Goal: Register for event/course

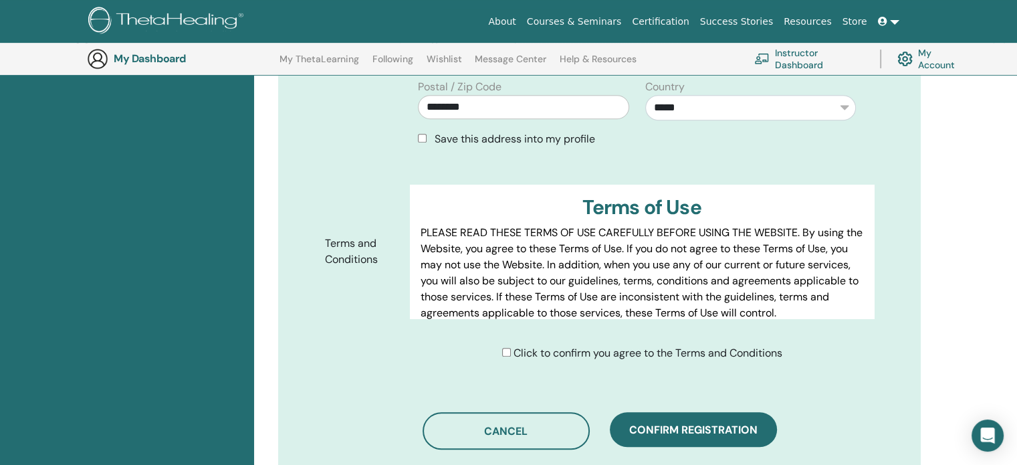
scroll to position [570, 0]
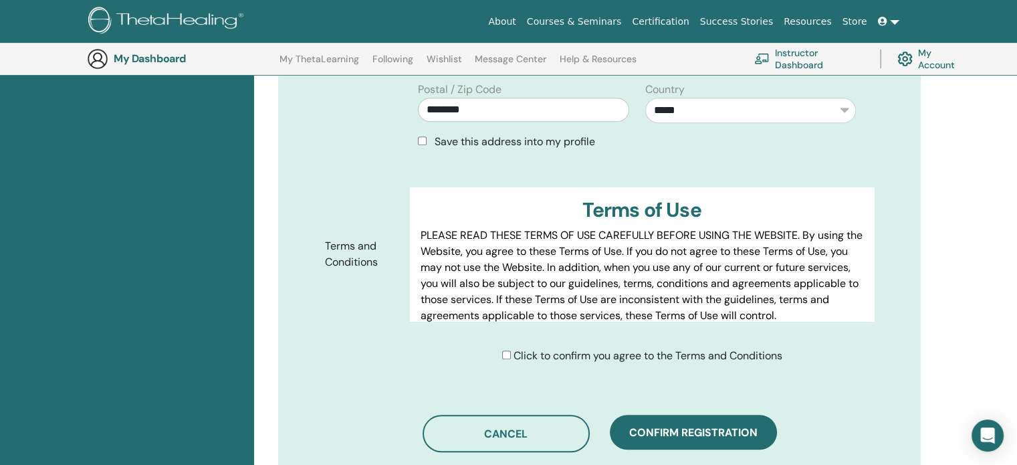
click at [425, 134] on div "Save this address into my profile" at bounding box center [637, 142] width 438 height 16
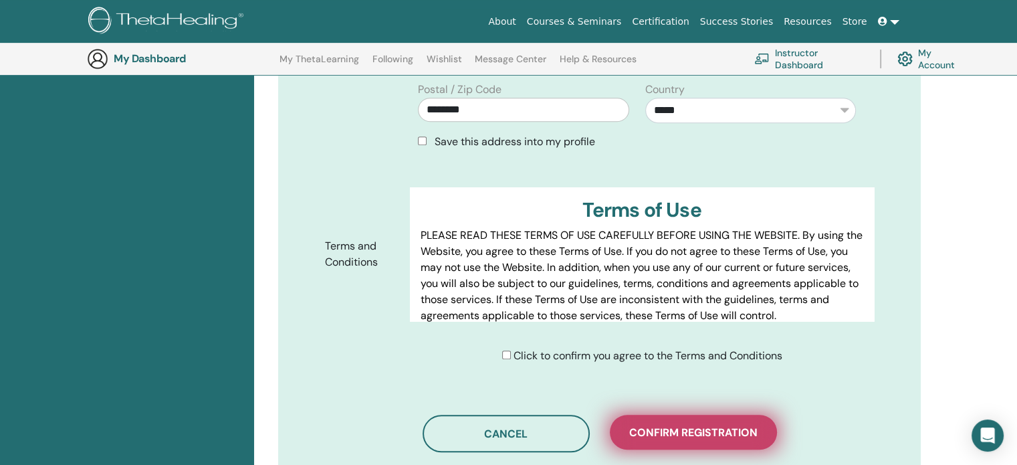
click at [660, 428] on span "Confirm registration" at bounding box center [693, 432] width 128 height 14
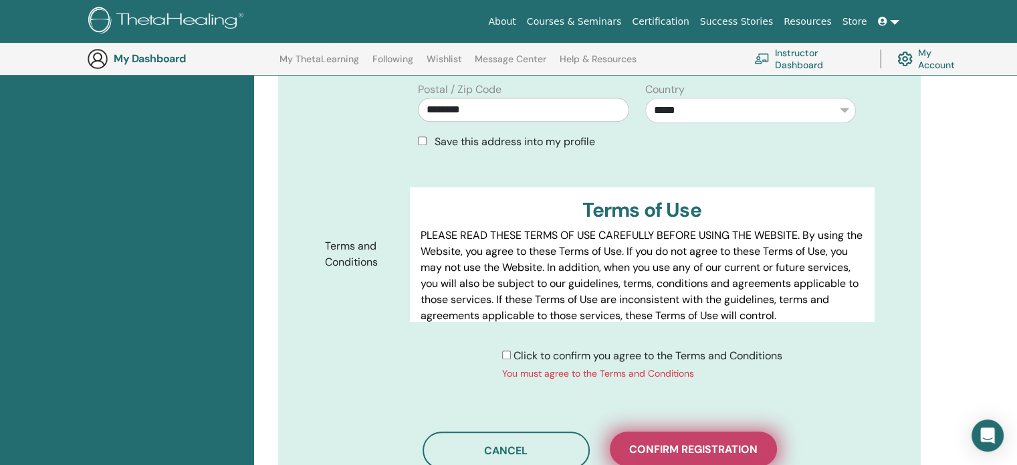
click at [679, 449] on span "Confirm registration" at bounding box center [693, 449] width 128 height 14
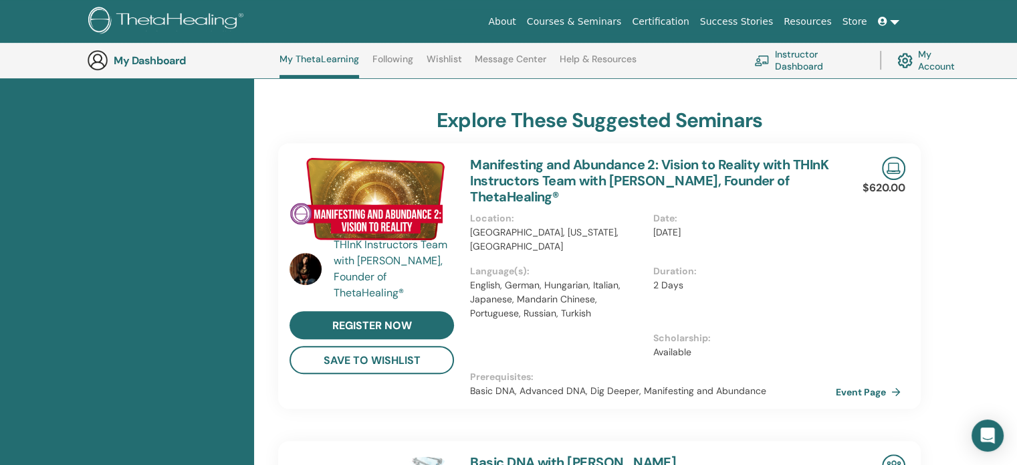
scroll to position [612, 0]
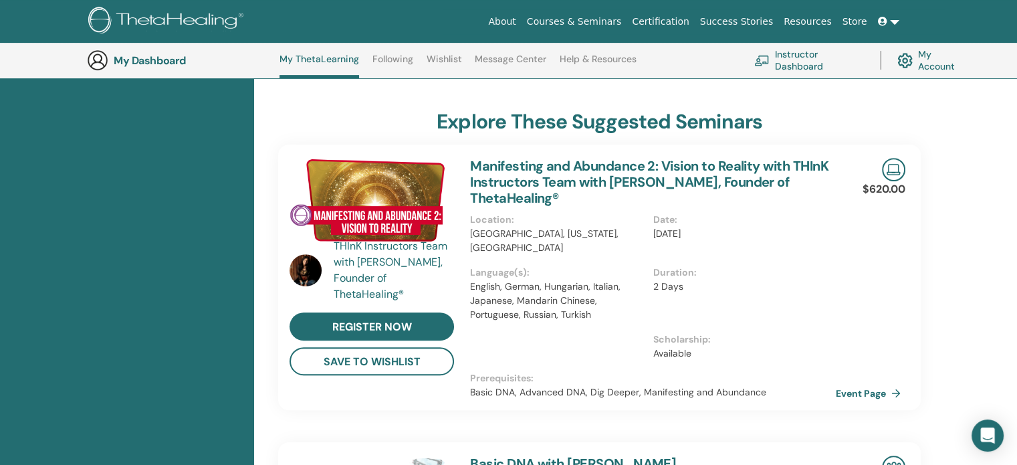
click at [509, 227] on p "United States of America, Montana, Bigfork" at bounding box center [557, 241] width 174 height 28
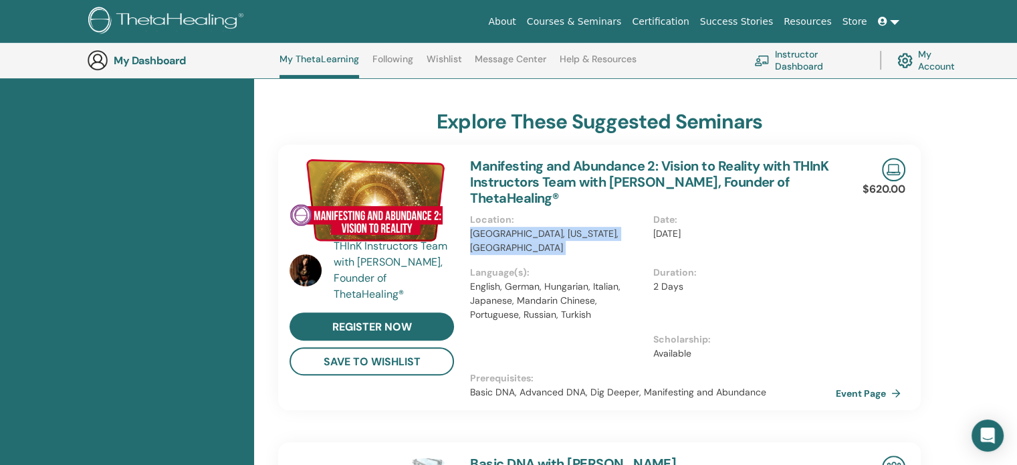
click at [509, 227] on p "United States of America, Montana, Bigfork" at bounding box center [557, 241] width 174 height 28
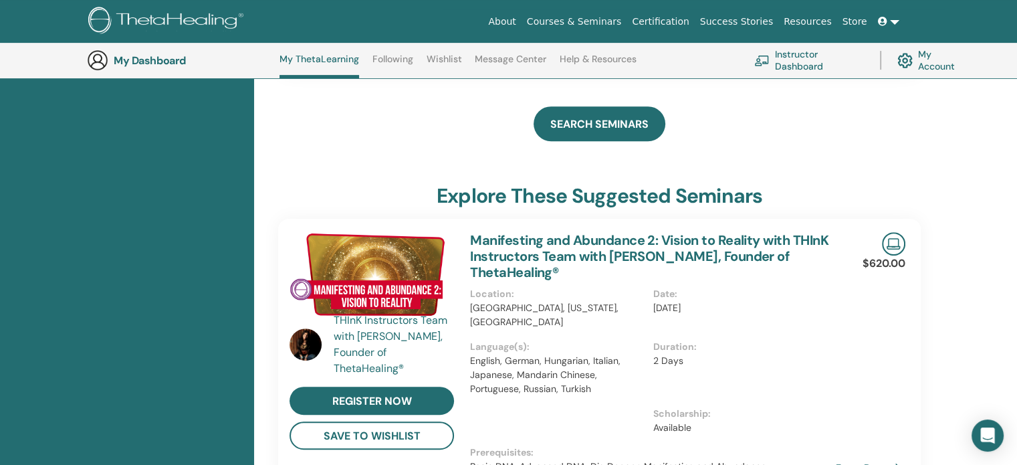
scroll to position [639, 0]
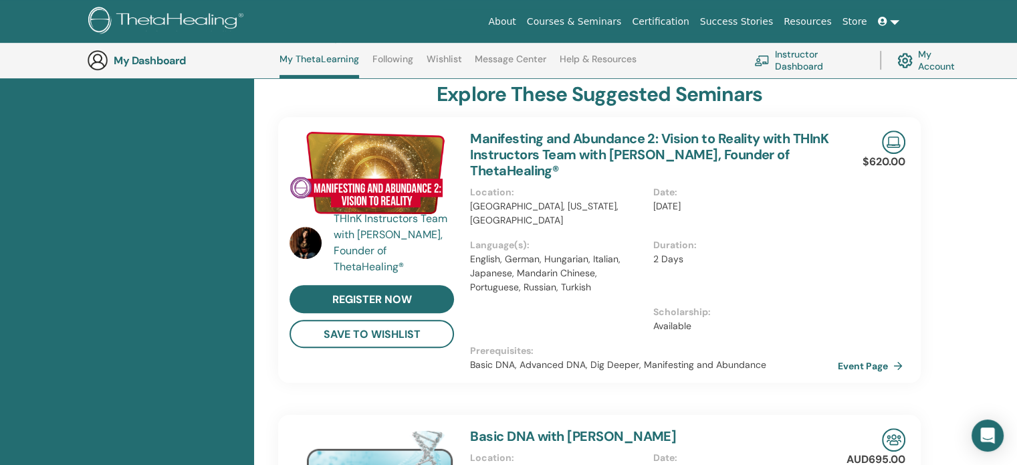
click at [848, 356] on link "Event Page" at bounding box center [873, 366] width 70 height 20
